Goal: Information Seeking & Learning: Learn about a topic

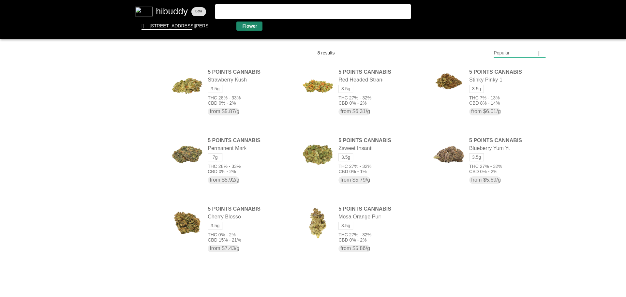
click at [250, 28] on flt-glass-pane at bounding box center [313, 148] width 626 height 297
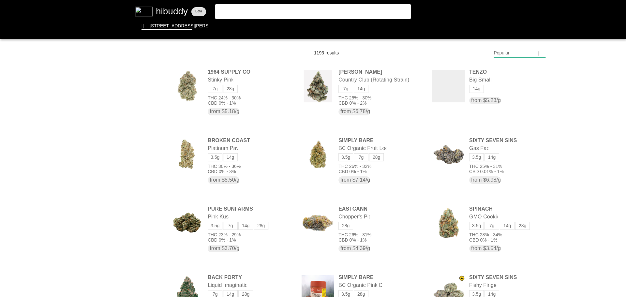
click at [523, 50] on flt-glass-pane at bounding box center [313, 148] width 626 height 297
click at [516, 230] on flt-glass-pane at bounding box center [313, 148] width 626 height 297
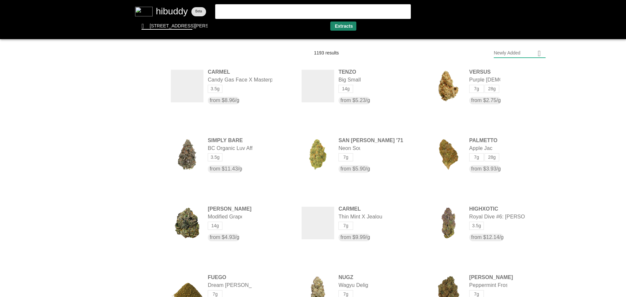
click at [348, 27] on flt-glass-pane at bounding box center [313, 148] width 626 height 297
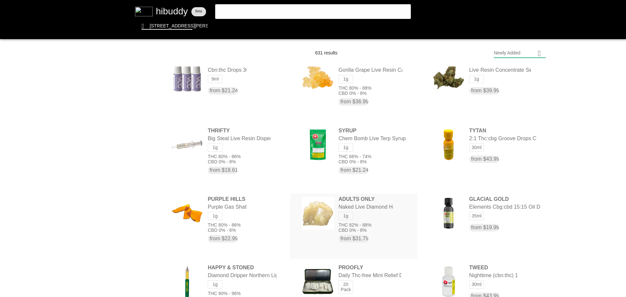
click at [371, 228] on flt-glass-pane at bounding box center [313, 148] width 626 height 297
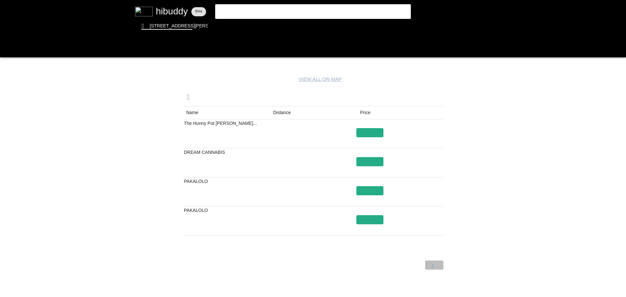
click at [436, 267] on flt-glass-pane at bounding box center [313, 148] width 626 height 297
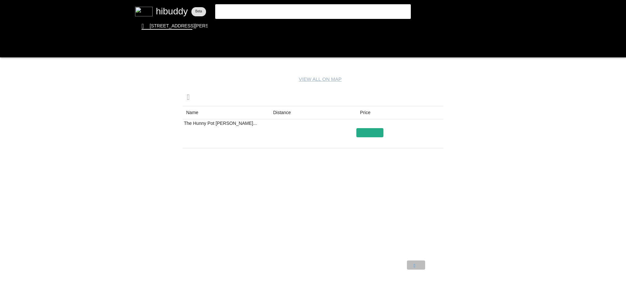
click at [418, 267] on flt-glass-pane at bounding box center [313, 148] width 626 height 297
click at [417, 267] on flt-glass-pane at bounding box center [313, 148] width 626 height 297
